Goal: Information Seeking & Learning: Learn about a topic

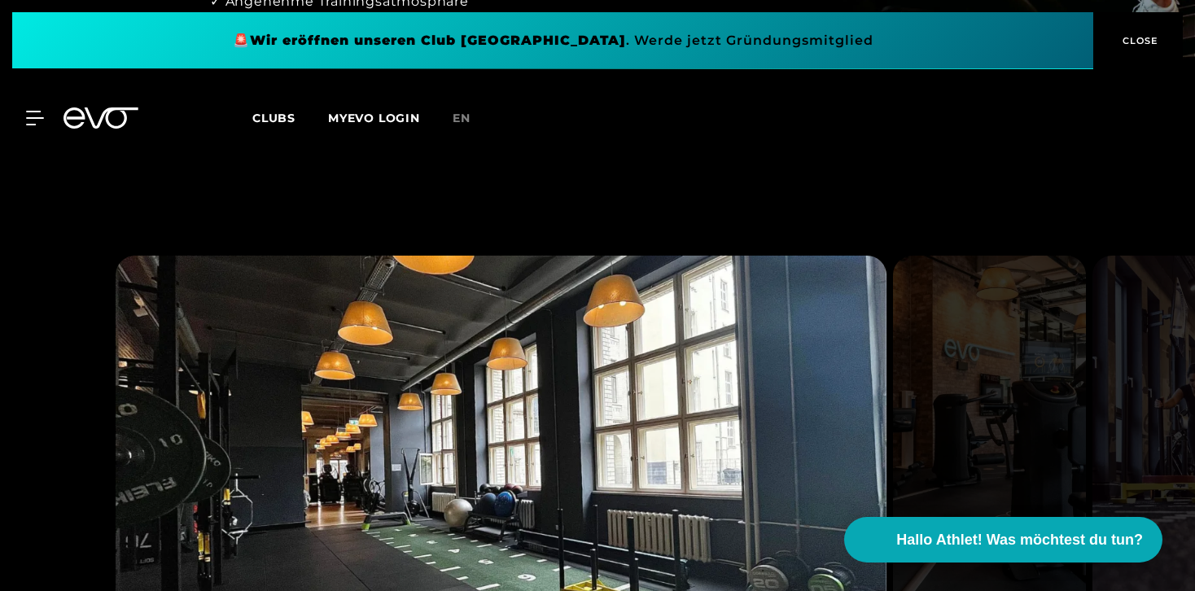
scroll to position [1293, 0]
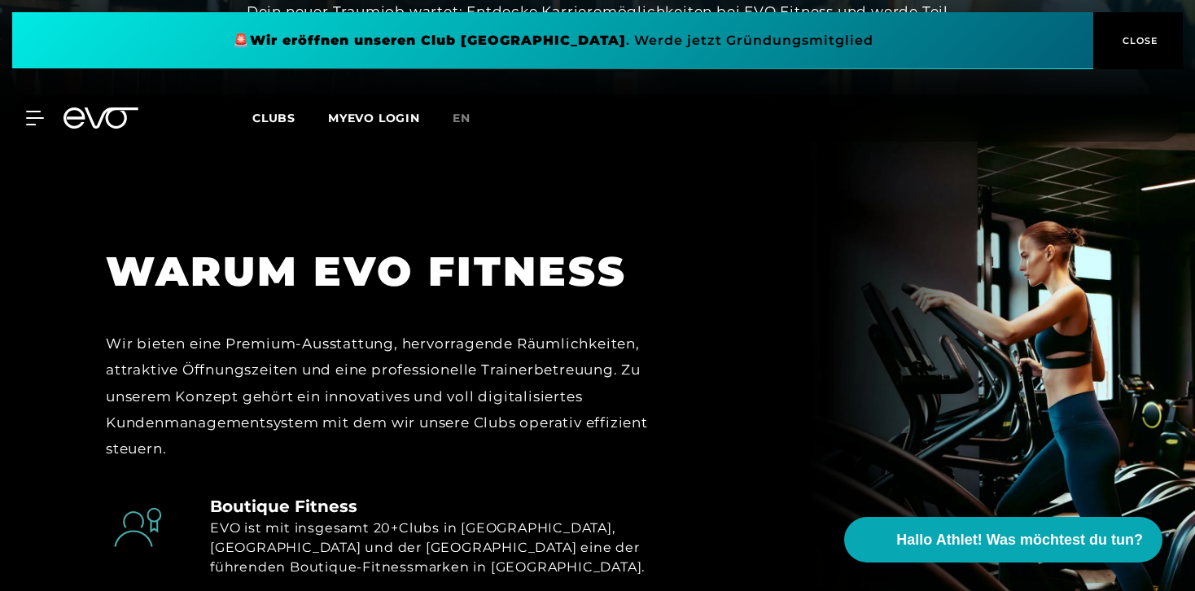
scroll to position [466, 0]
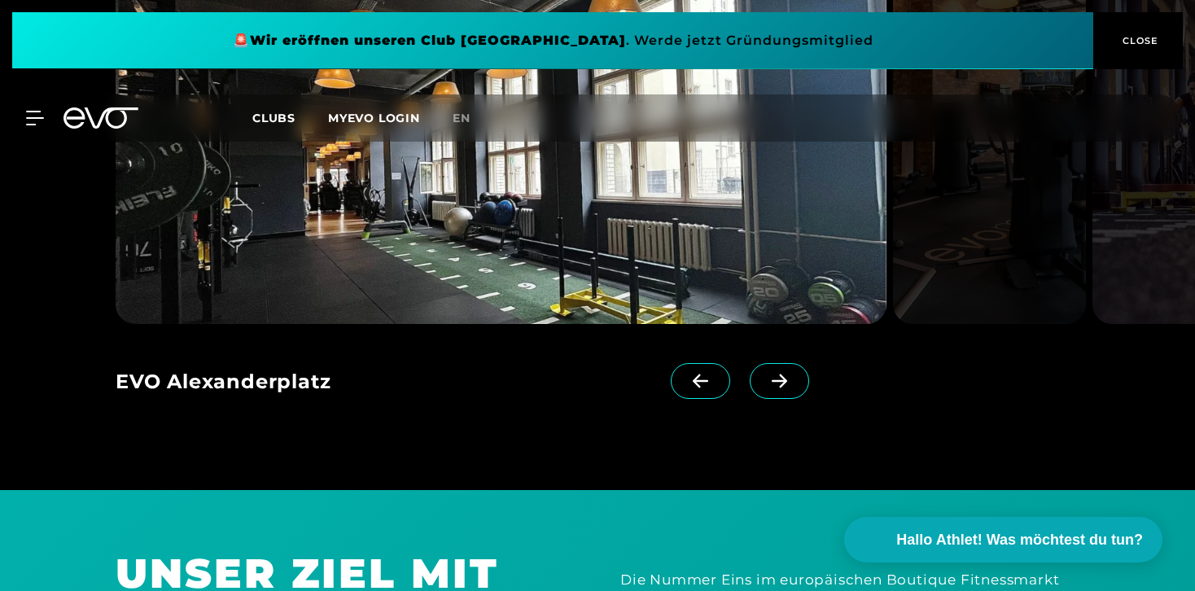
scroll to position [1377, 0]
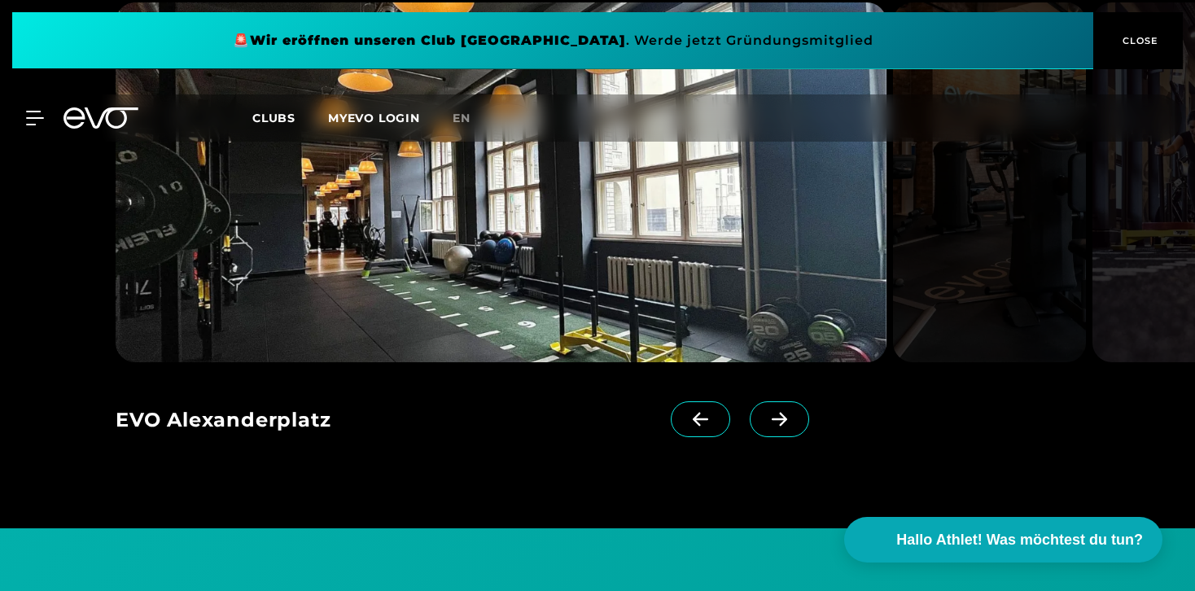
click at [766, 432] on span at bounding box center [779, 419] width 59 height 36
